Goal: Task Accomplishment & Management: Use online tool/utility

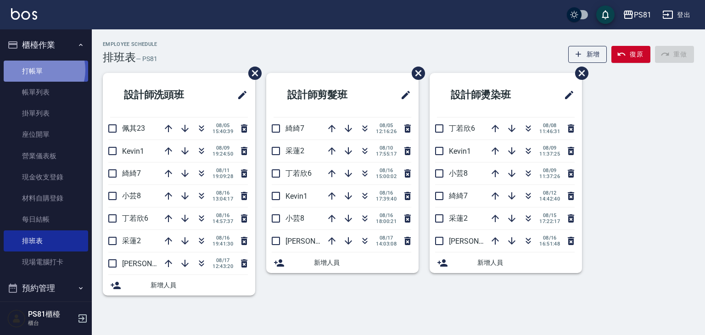
click at [39, 70] on link "打帳單" at bounding box center [46, 71] width 84 height 21
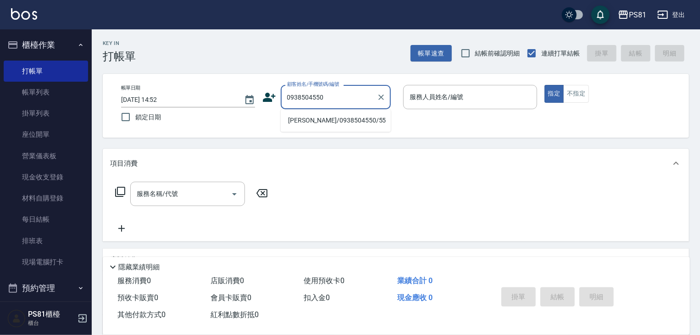
click at [311, 122] on li "[PERSON_NAME]/0938504550/55" at bounding box center [336, 120] width 110 height 15
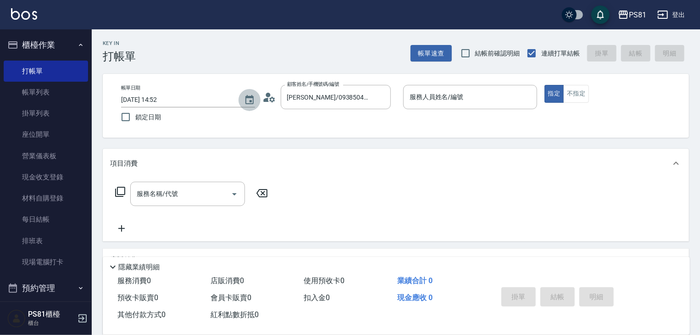
click at [252, 102] on icon "Choose date, selected date is 2025-08-17" at bounding box center [249, 100] width 11 height 11
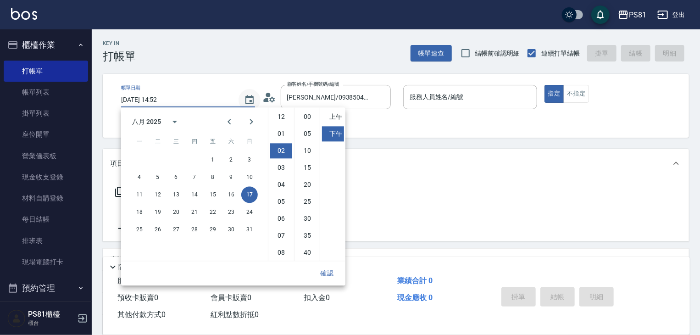
scroll to position [34, 0]
click at [252, 102] on icon "Choose date, selected date is 2025-08-17" at bounding box center [249, 100] width 11 height 11
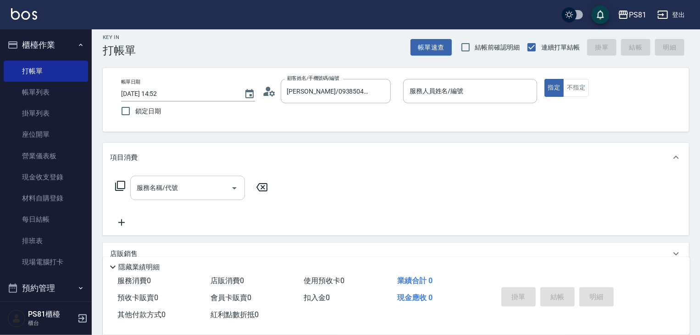
scroll to position [0, 0]
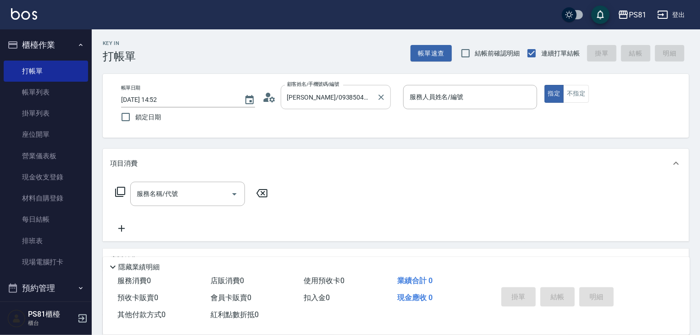
click at [357, 97] on input "[PERSON_NAME]/0938504550/55" at bounding box center [329, 97] width 88 height 16
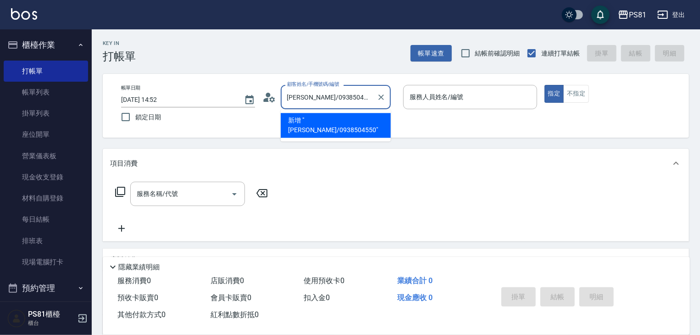
type input "[PERSON_NAME]/0938504550"
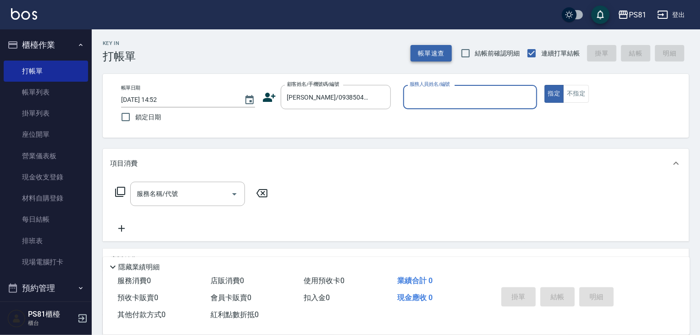
click at [428, 56] on button "帳單速查" at bounding box center [431, 53] width 41 height 17
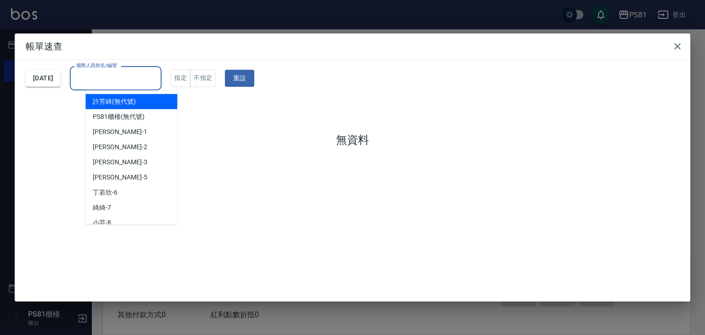
click at [134, 85] on input "服務人員姓名/編號" at bounding box center [116, 78] width 84 height 16
click at [677, 47] on icon "button" at bounding box center [677, 46] width 11 height 11
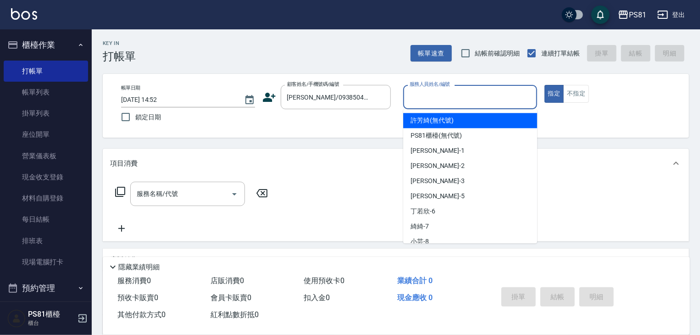
click at [449, 94] on input "服務人員姓名/編號" at bounding box center [470, 97] width 126 height 16
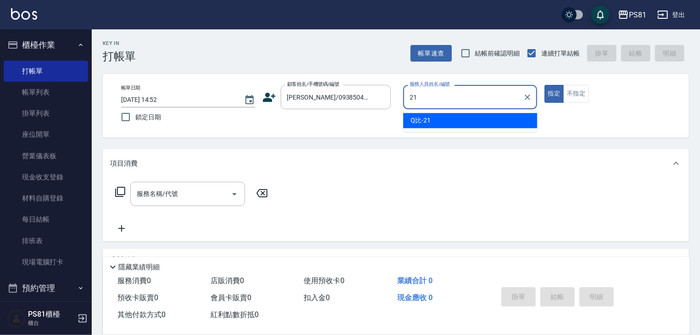
click at [479, 123] on div "Q比 -21" at bounding box center [470, 120] width 134 height 15
type input "Q比-21"
click at [184, 196] on input "服務名稱/代號" at bounding box center [180, 194] width 93 height 16
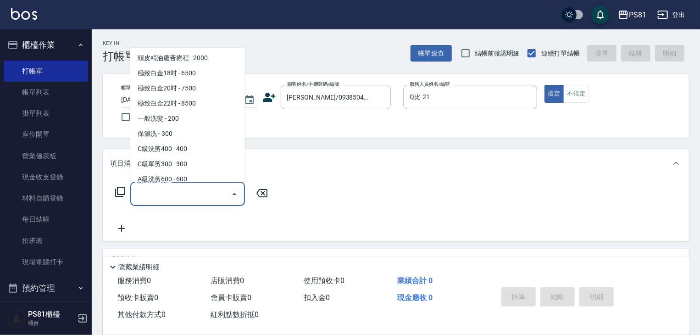
scroll to position [138, 0]
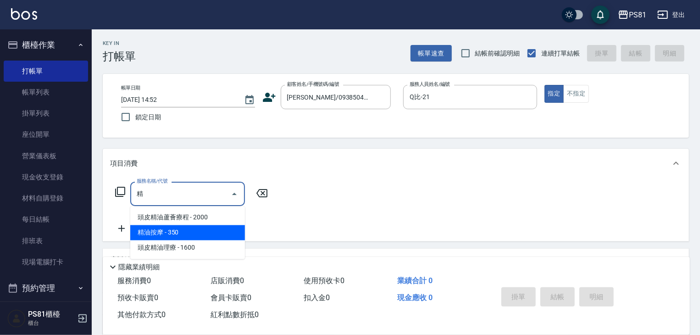
click at [211, 231] on span "精油按摩 - 350" at bounding box center [187, 232] width 115 height 15
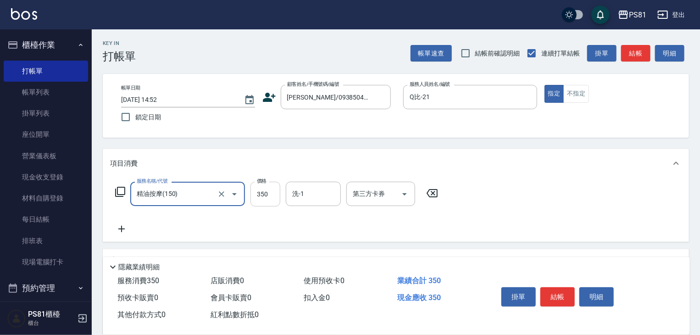
type input "精油按摩(150)"
click at [272, 195] on input "350" at bounding box center [266, 194] width 30 height 25
type input "500"
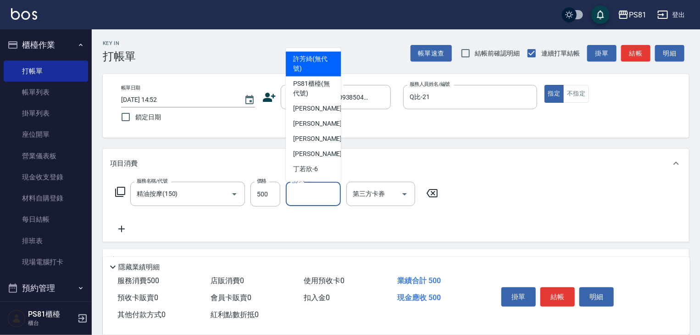
click at [318, 198] on input "洗-1" at bounding box center [313, 194] width 47 height 16
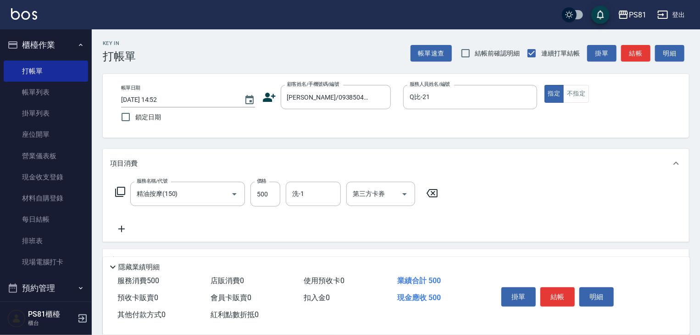
click at [322, 231] on div "服務名稱/代號 精油按摩(150) 服務名稱/代號 價格 500 價格 洗-1 洗-1 第三方卡券 第三方卡券" at bounding box center [277, 208] width 334 height 53
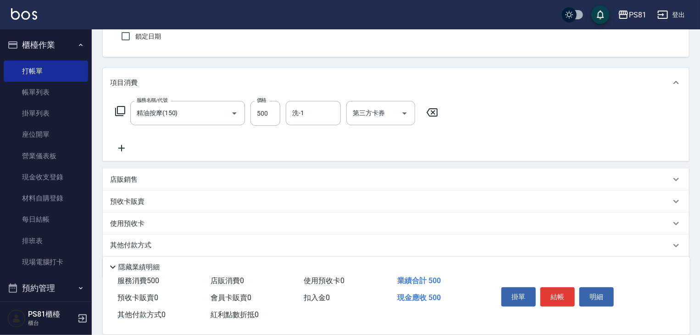
scroll to position [103, 0]
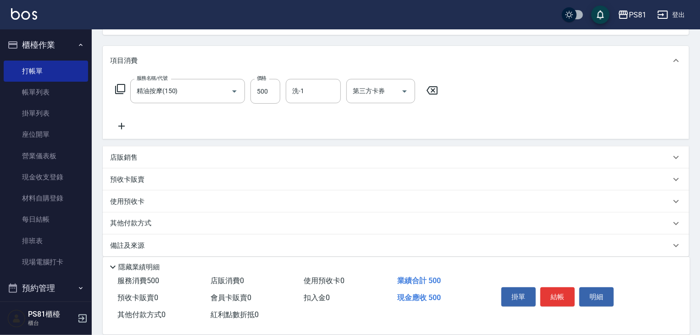
click at [125, 130] on icon at bounding box center [121, 126] width 23 height 11
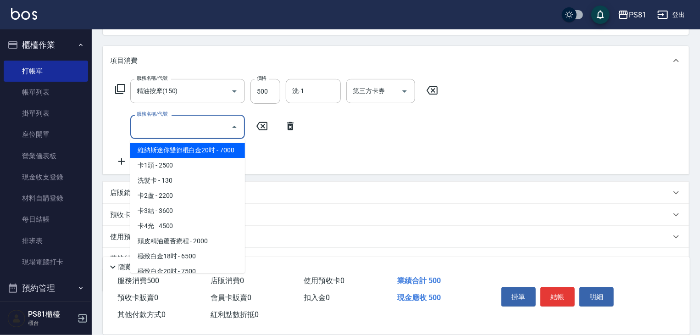
click at [161, 129] on input "服務名稱/代號" at bounding box center [180, 127] width 93 height 16
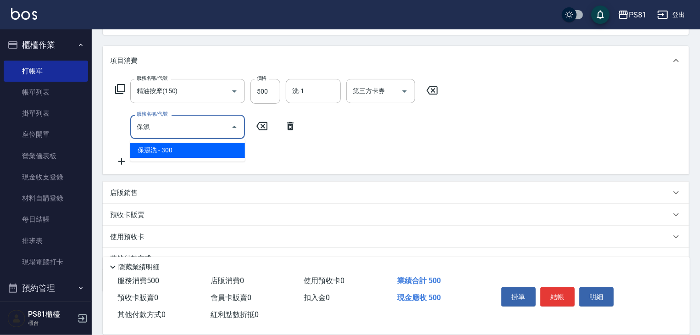
click at [196, 152] on span "保濕洗 - 300" at bounding box center [187, 150] width 115 height 15
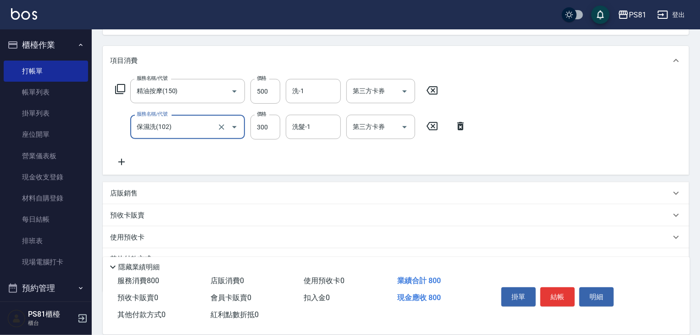
type input "保濕洗(102)"
click at [123, 165] on icon at bounding box center [121, 161] width 23 height 11
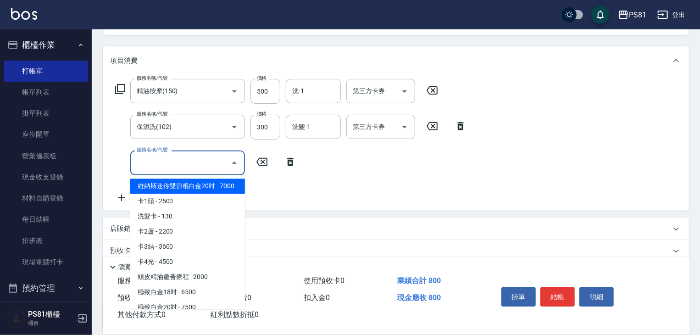
click at [164, 167] on input "服務名稱/代號" at bounding box center [180, 163] width 93 height 16
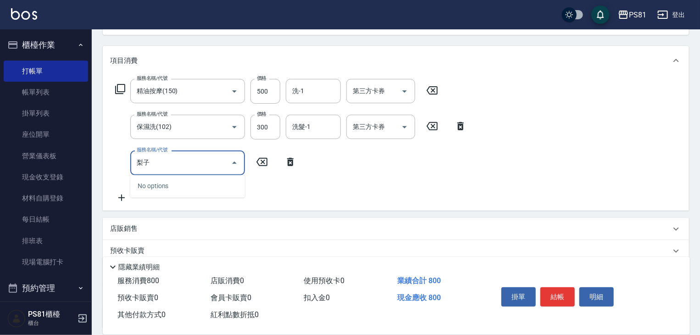
type input "離"
type input "ㄒ"
drag, startPoint x: 167, startPoint y: 179, endPoint x: 160, endPoint y: 180, distance: 6.9
click at [162, 180] on span "電棒造型 - 100" at bounding box center [187, 186] width 115 height 15
type input "電棒造型(122)"
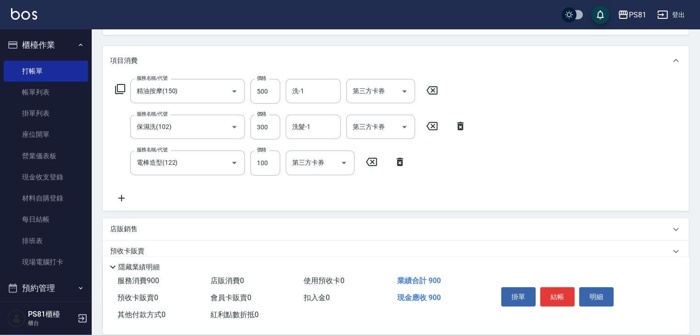
click at [119, 196] on icon at bounding box center [121, 198] width 23 height 11
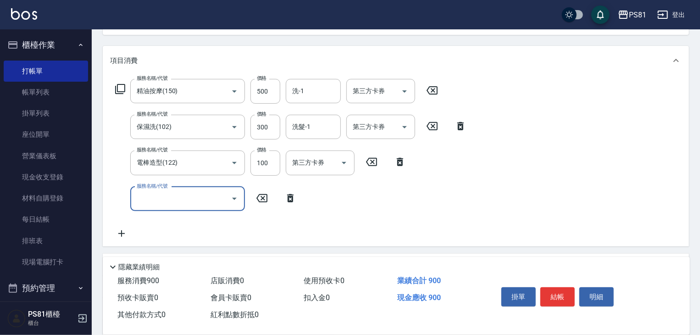
click at [156, 191] on input "服務名稱/代號" at bounding box center [180, 199] width 93 height 16
type input "ㄆ"
click at [188, 202] on input "頭皮水" at bounding box center [180, 199] width 93 height 16
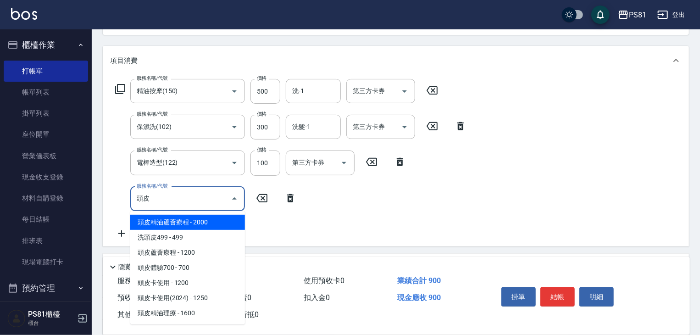
type input "頭"
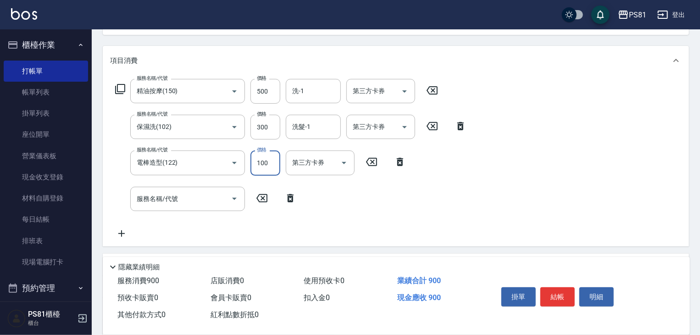
click at [267, 162] on input "100" at bounding box center [266, 163] width 30 height 25
type input "150"
click at [347, 223] on div "服務名稱/代號 精油按摩(150) 服務名稱/代號 價格 500 價格 洗-1 洗-1 第三方卡券 第三方卡券 服務名稱/代號 保濕洗(102) 服務名稱/代…" at bounding box center [291, 159] width 362 height 160
click at [289, 197] on icon at bounding box center [290, 198] width 6 height 8
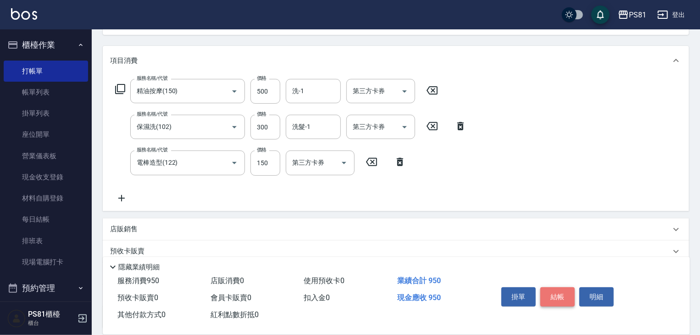
click at [571, 291] on button "結帳" at bounding box center [558, 296] width 34 height 19
type input "[DATE] 14:56"
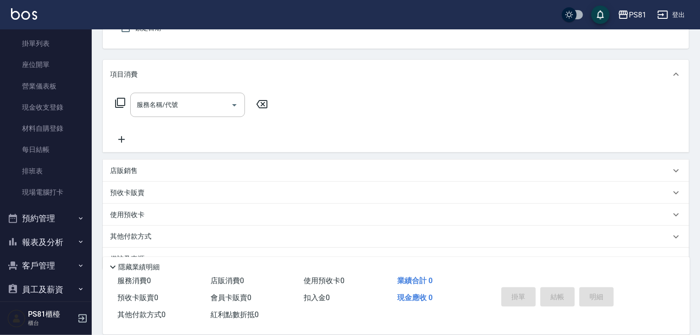
scroll to position [128, 0]
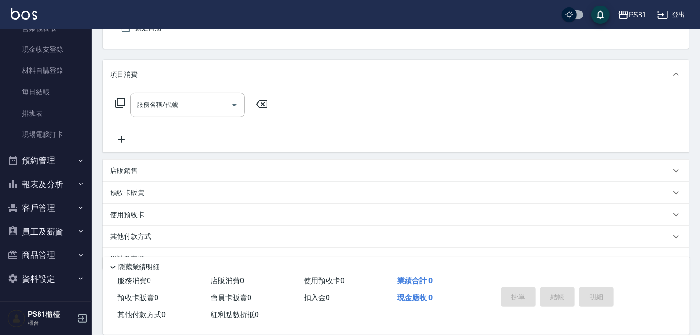
click at [64, 182] on button "報表及分析" at bounding box center [46, 185] width 84 height 24
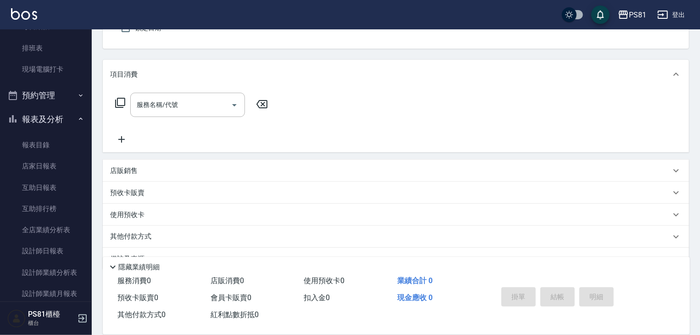
scroll to position [201, 0]
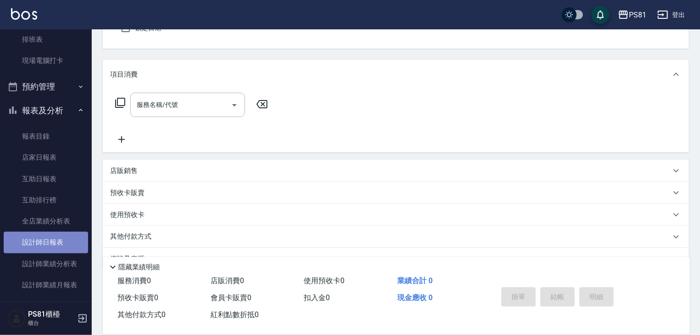
click at [59, 239] on link "設計師日報表" at bounding box center [46, 242] width 84 height 21
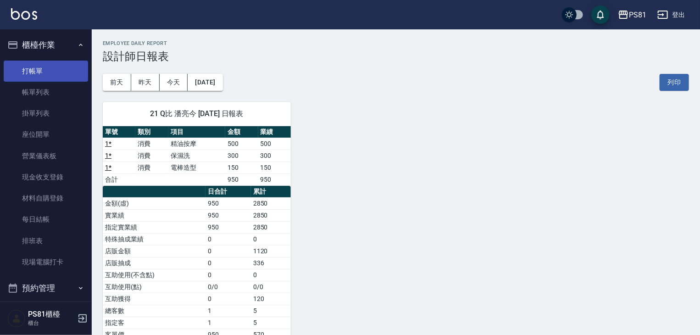
click at [51, 76] on link "打帳單" at bounding box center [46, 71] width 84 height 21
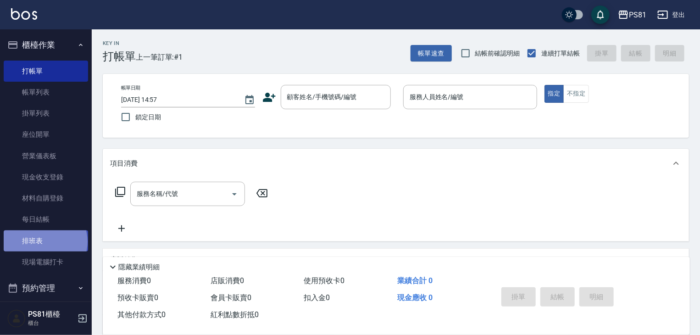
click at [45, 241] on link "排班表" at bounding box center [46, 240] width 84 height 21
